Goal: Task Accomplishment & Management: Manage account settings

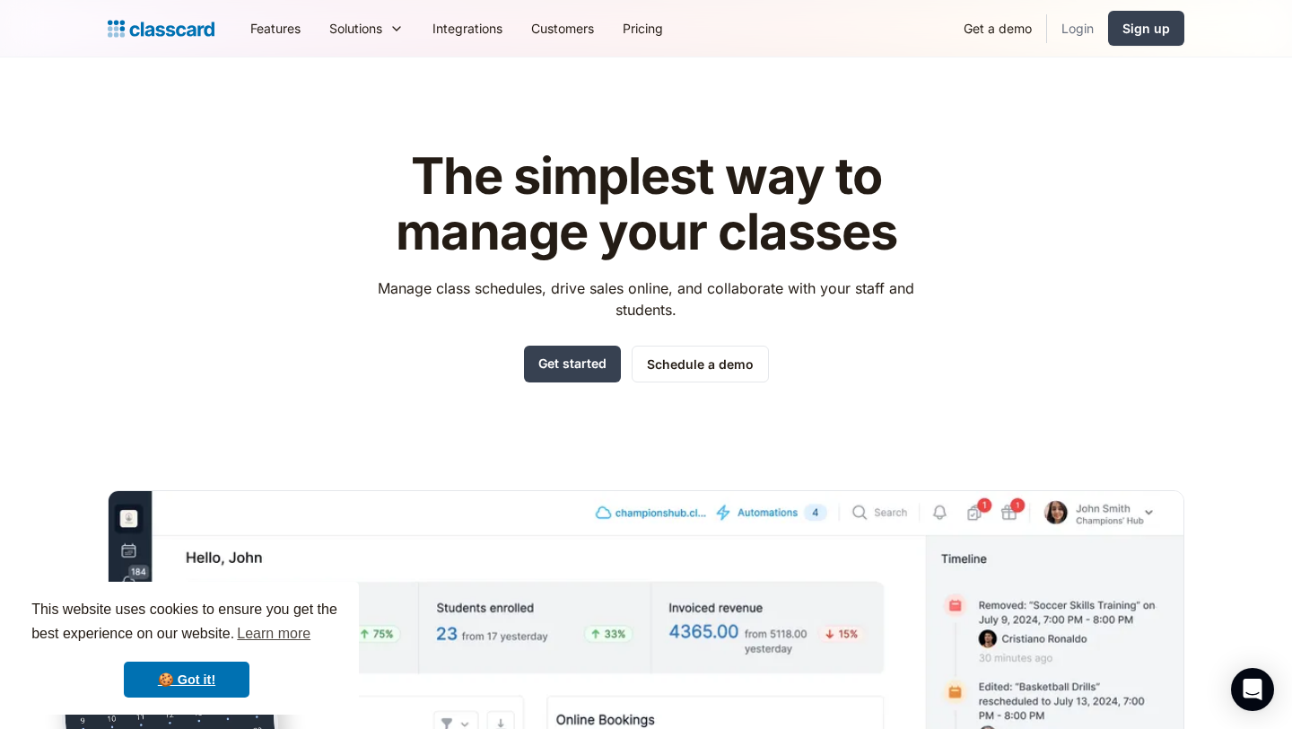
click at [1085, 32] on link "Login" at bounding box center [1077, 28] width 61 height 40
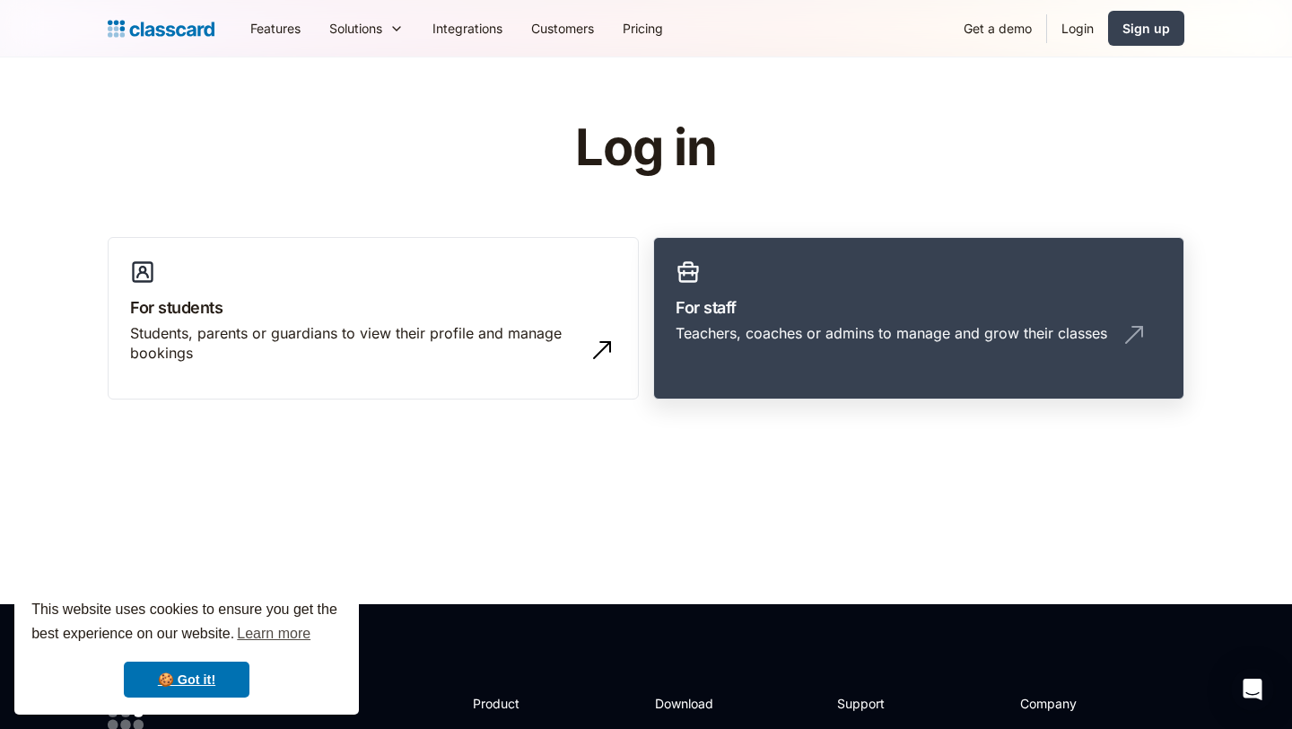
click at [721, 310] on h3 "For staff" at bounding box center [919, 307] width 486 height 24
